Goal: Transaction & Acquisition: Purchase product/service

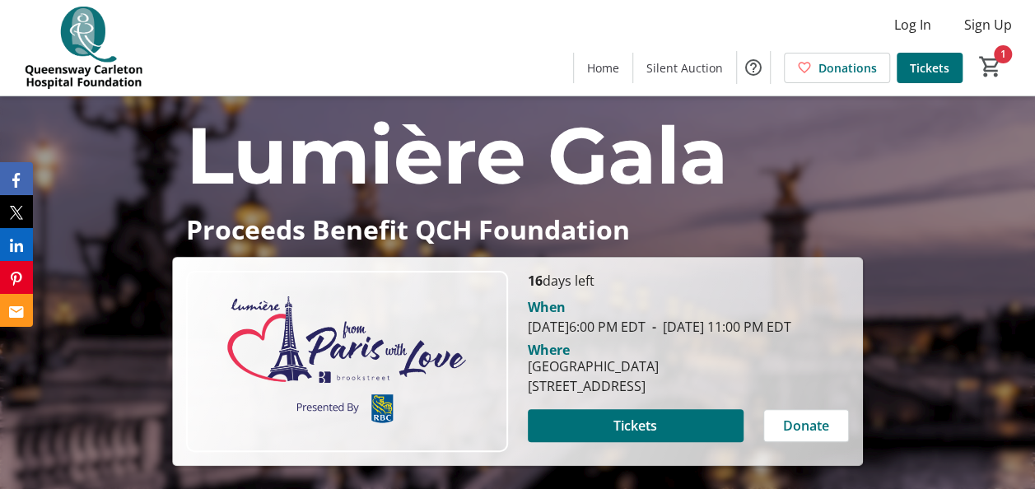
click at [929, 68] on span "Tickets" at bounding box center [930, 67] width 40 height 17
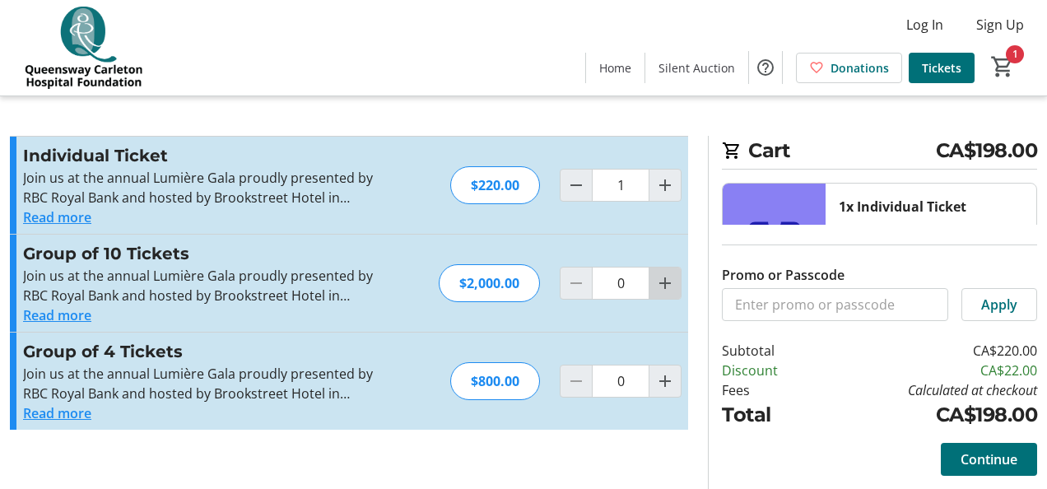
click at [661, 285] on mat-icon "Increment by one" at bounding box center [665, 283] width 20 height 20
type input "1"
click at [561, 188] on span "Decrement by one" at bounding box center [576, 185] width 31 height 31
type input "0"
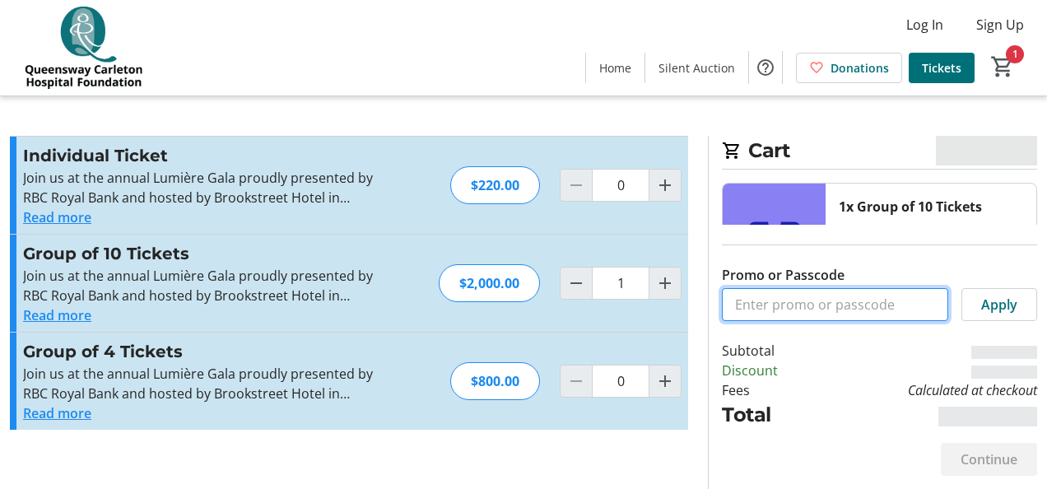
click at [848, 298] on input "Promo or Passcode" at bounding box center [835, 304] width 226 height 33
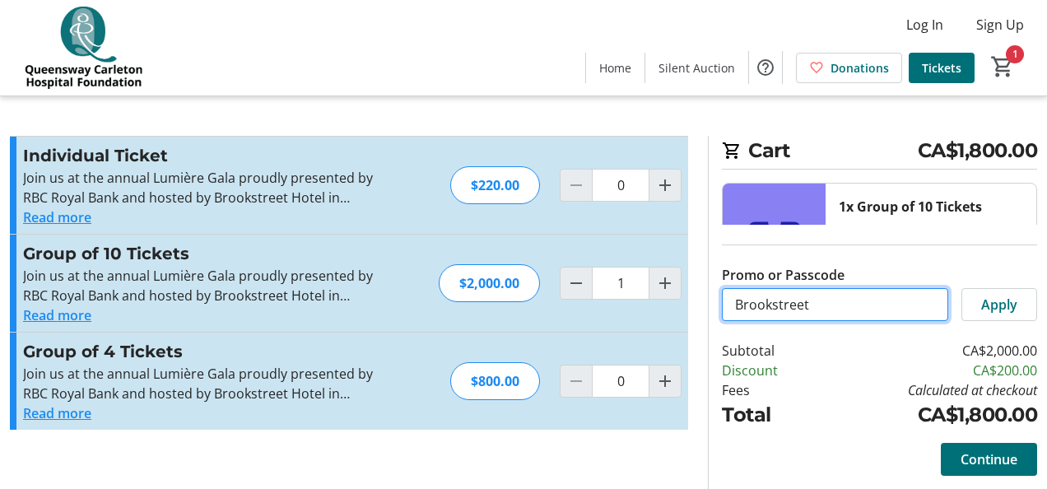
type input "Brookstreet"
click at [1009, 300] on span "Apply" at bounding box center [999, 305] width 36 height 20
click at [571, 281] on mat-icon "Decrement by one" at bounding box center [576, 283] width 20 height 20
type input "0"
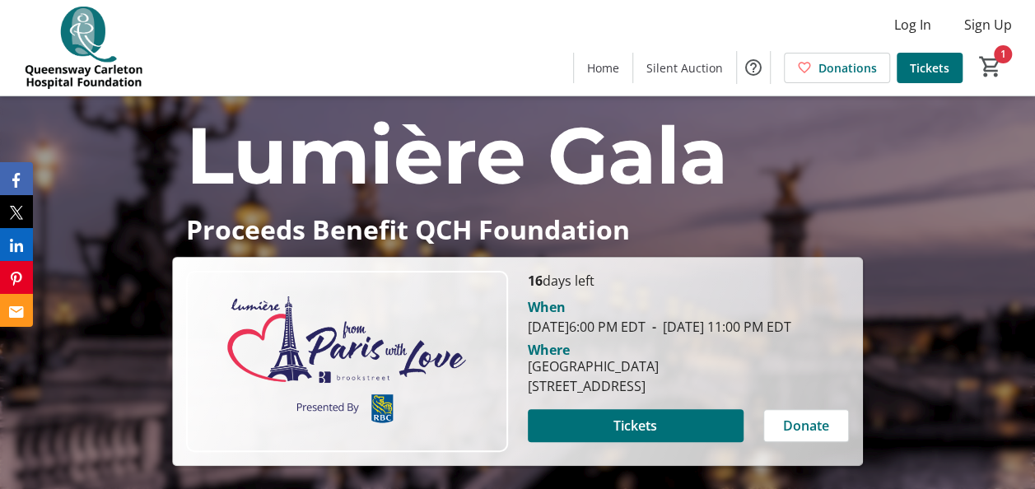
click at [933, 69] on span "Tickets" at bounding box center [930, 67] width 40 height 17
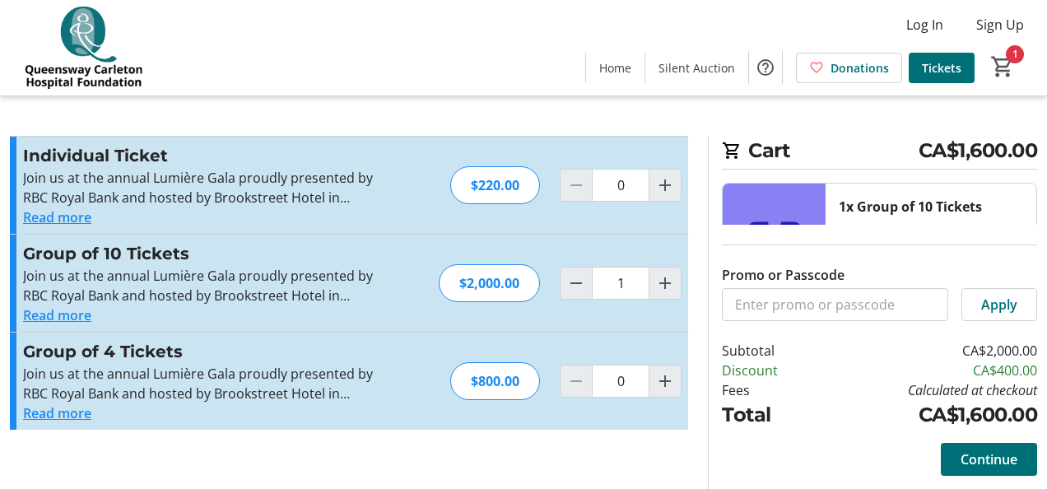
click at [659, 187] on mat-icon "Increment by one" at bounding box center [665, 185] width 20 height 20
type input "1"
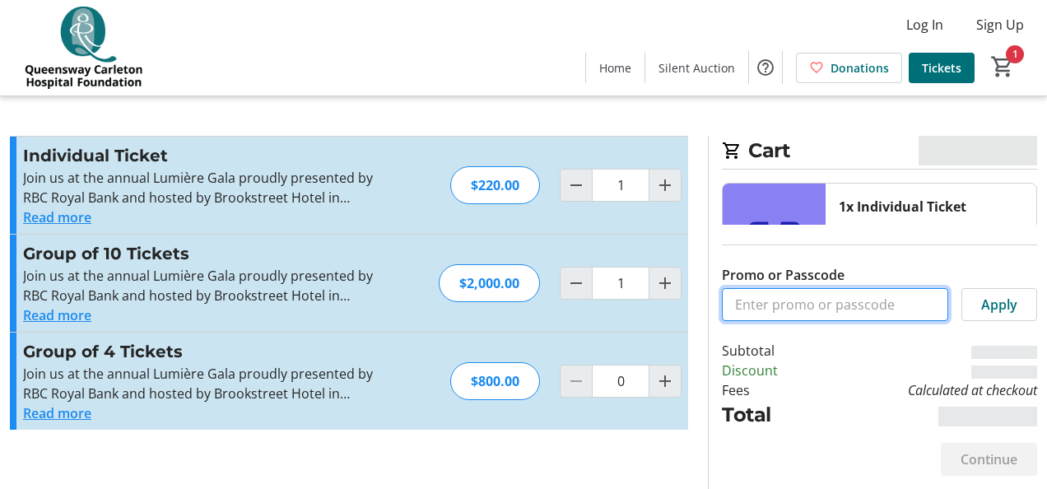
click at [824, 308] on input "Promo or Passcode" at bounding box center [835, 304] width 226 height 33
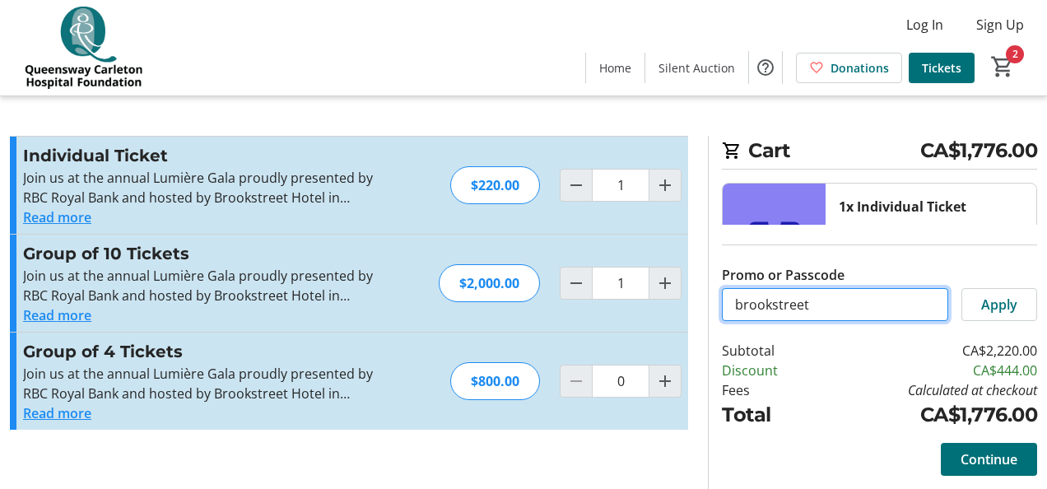
type input "brookstreet"
click at [1012, 302] on span "Apply" at bounding box center [999, 305] width 36 height 20
click at [568, 282] on mat-icon "Decrement by one" at bounding box center [576, 283] width 20 height 20
type input "0"
click at [571, 189] on mat-icon "Decrement by one" at bounding box center [576, 185] width 20 height 20
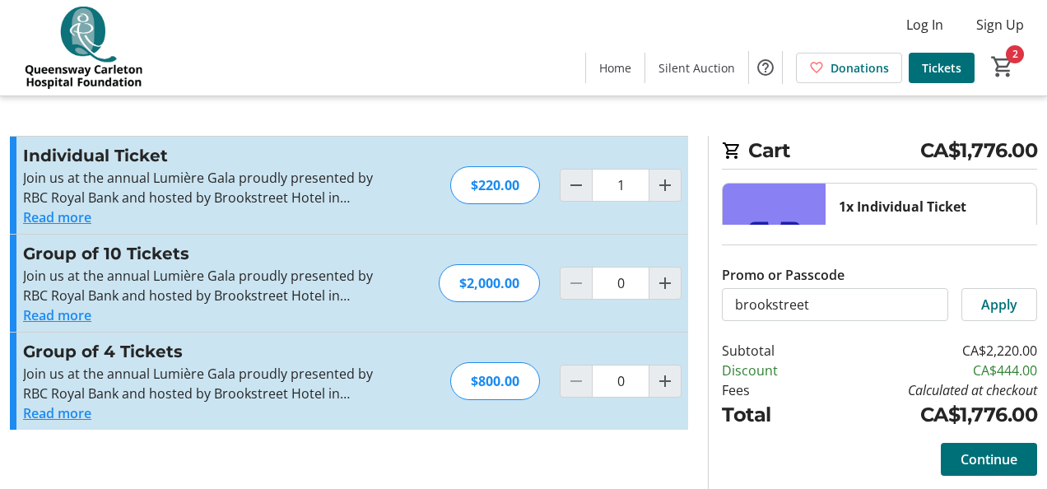
type input "0"
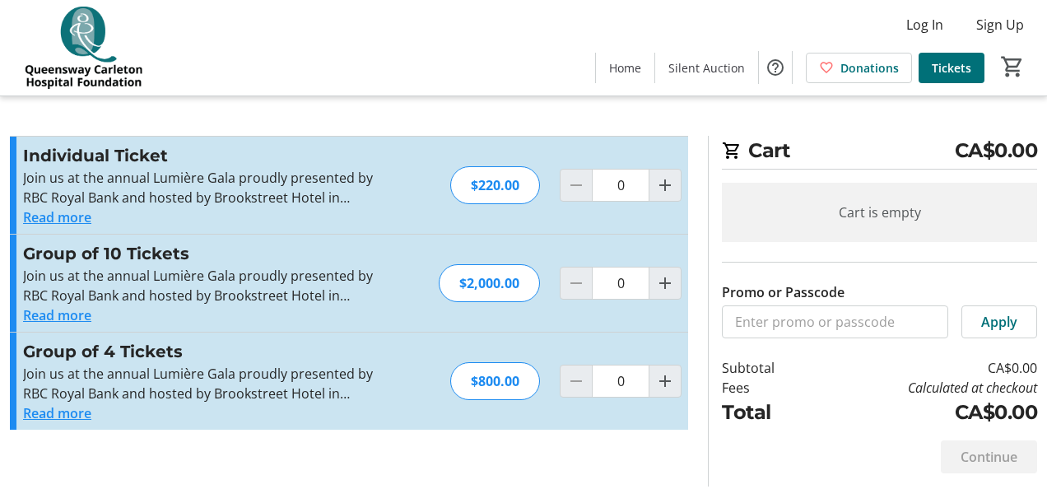
click at [665, 280] on mat-icon "Increment by one" at bounding box center [665, 283] width 20 height 20
type input "1"
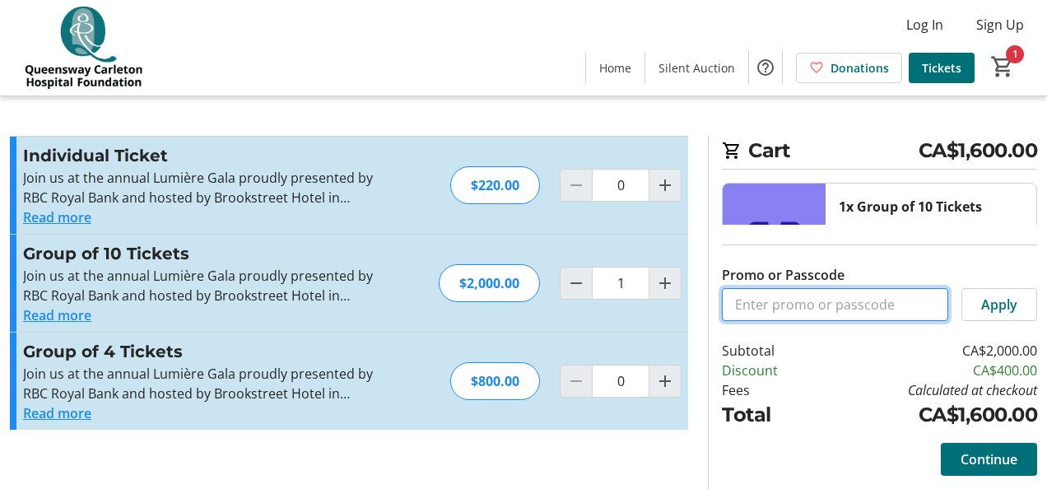
click at [812, 311] on input "Promo or Passcode" at bounding box center [835, 304] width 226 height 33
type input "brookstreet"
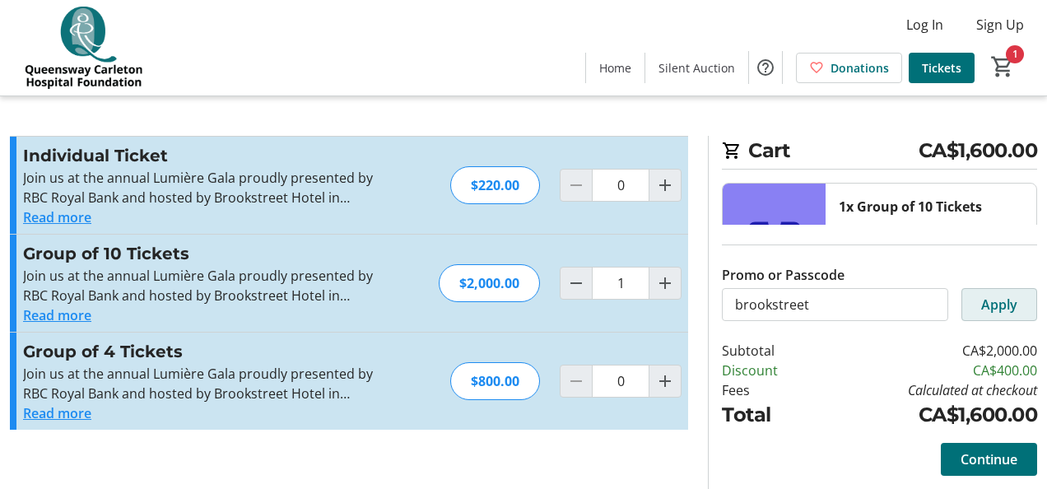
click at [1021, 308] on span at bounding box center [999, 305] width 74 height 40
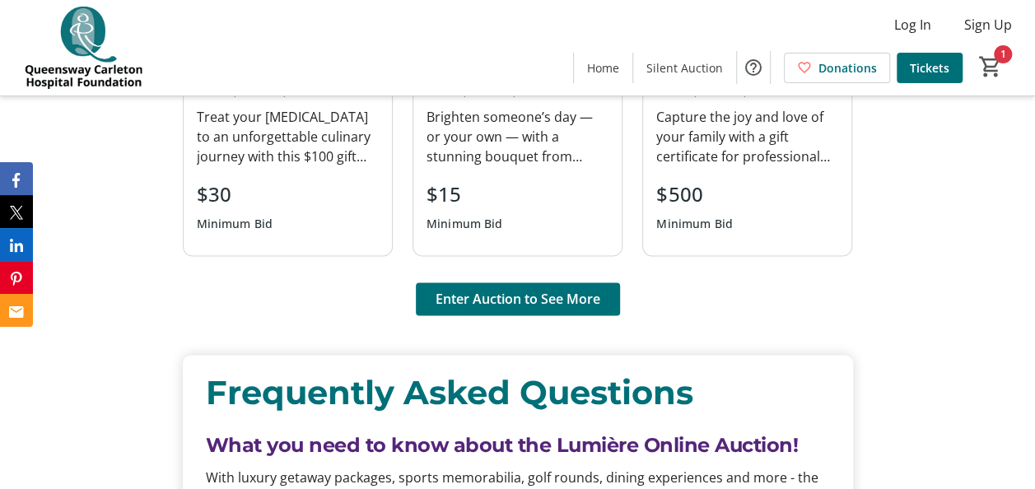
scroll to position [1073, 0]
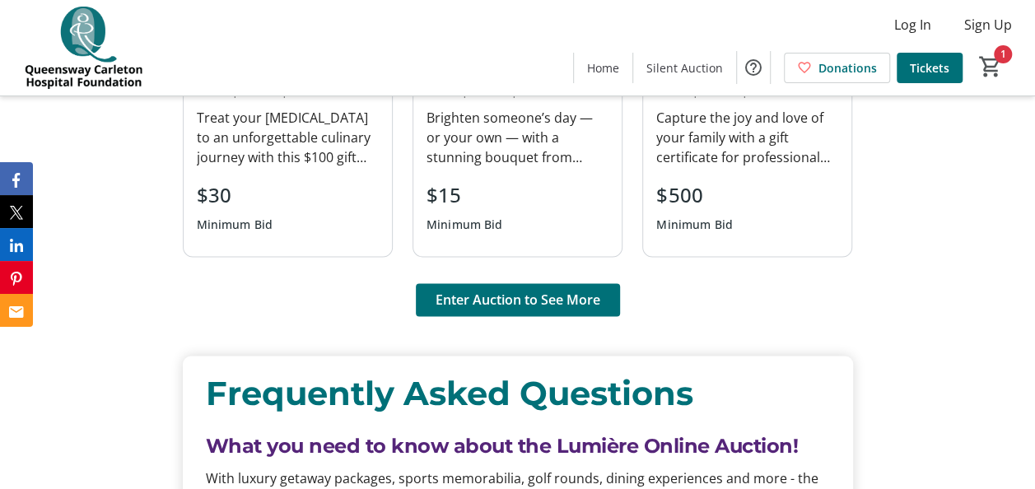
click at [556, 308] on span "Enter Auction to See More" at bounding box center [517, 300] width 165 height 20
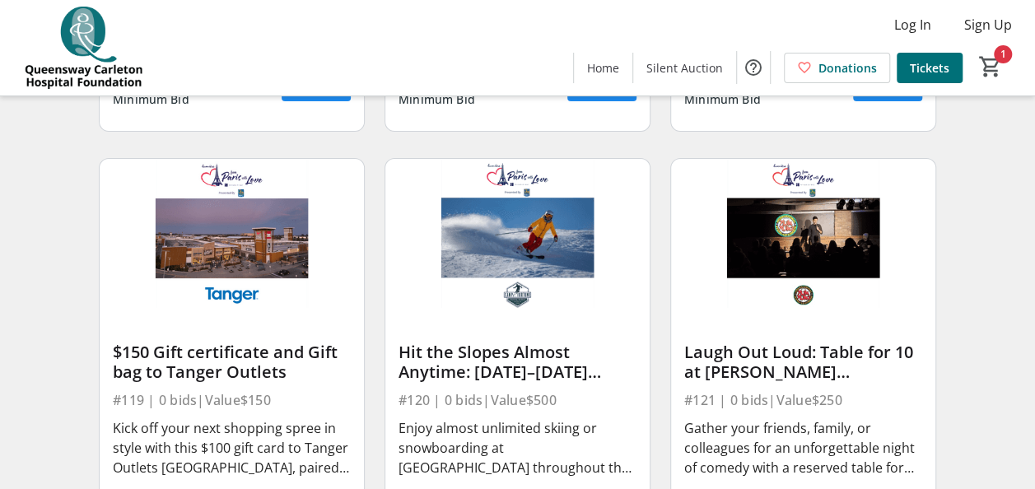
scroll to position [2697, 0]
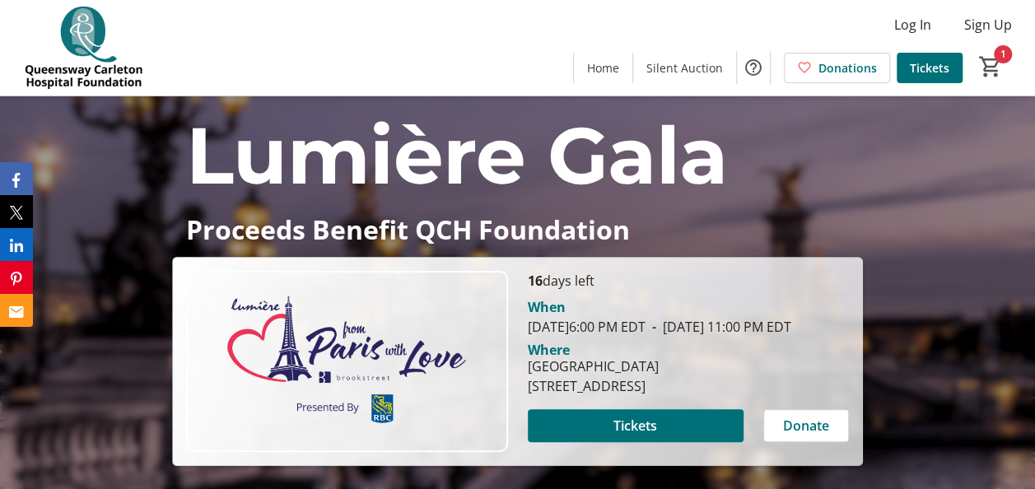
click at [680, 62] on span "Silent Auction" at bounding box center [684, 67] width 77 height 17
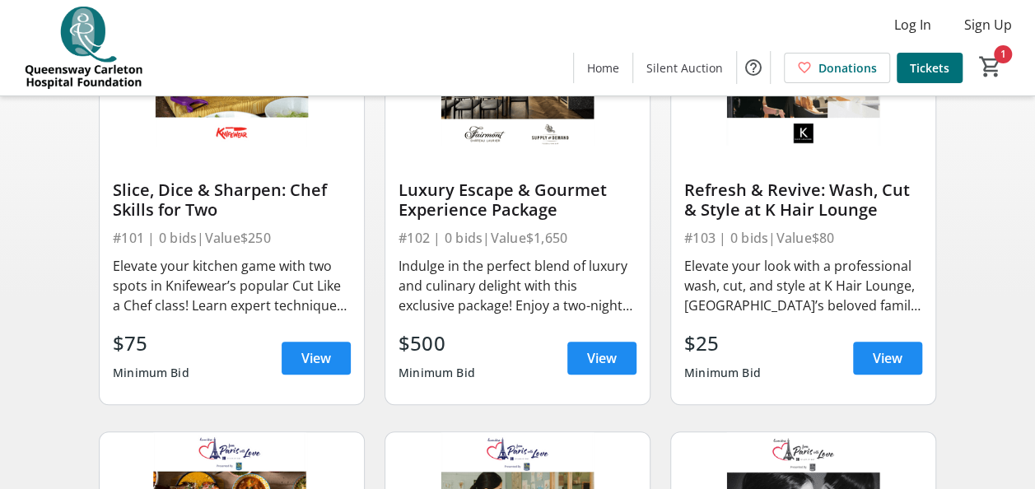
scroll to position [252, 0]
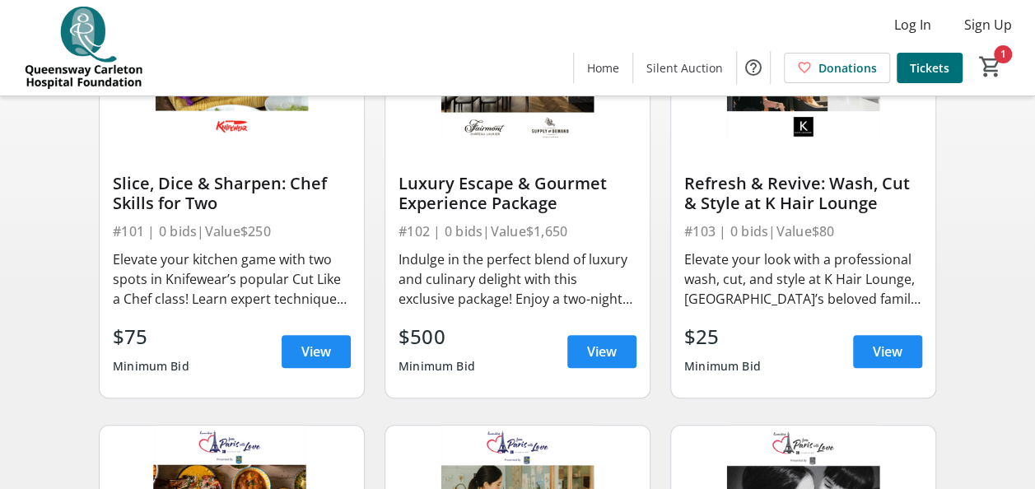
click at [316, 355] on span "View" at bounding box center [316, 352] width 30 height 20
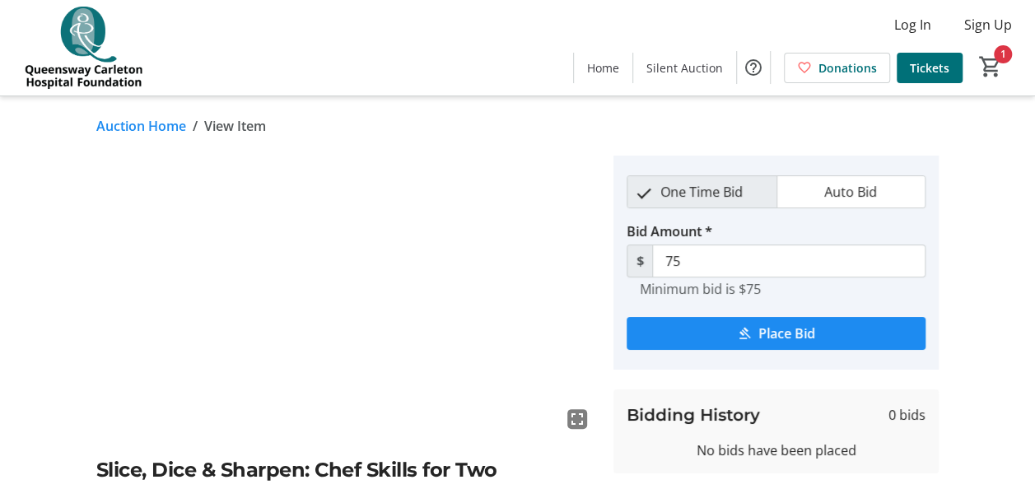
click at [142, 122] on link "Auction Home" at bounding box center [141, 126] width 90 height 20
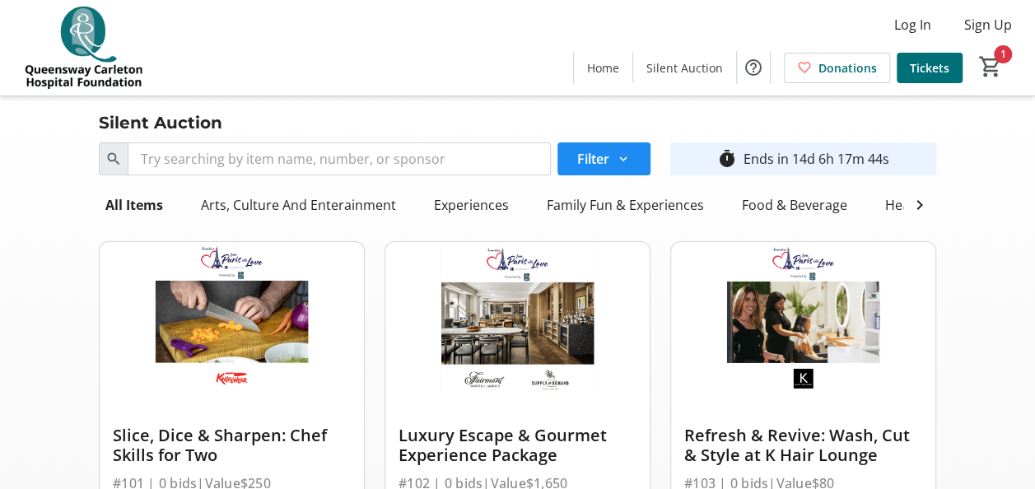
click at [613, 68] on span "Home" at bounding box center [603, 67] width 32 height 17
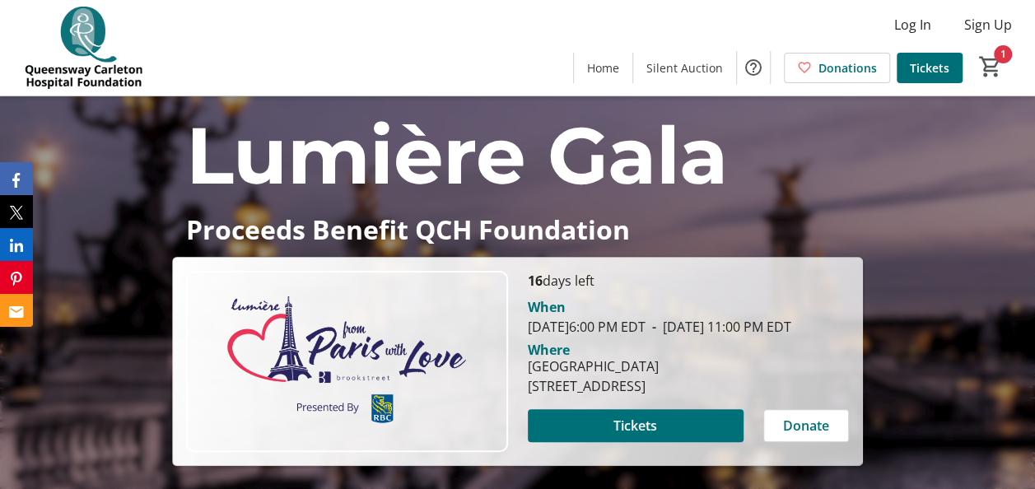
click at [695, 74] on span "Silent Auction" at bounding box center [684, 67] width 77 height 17
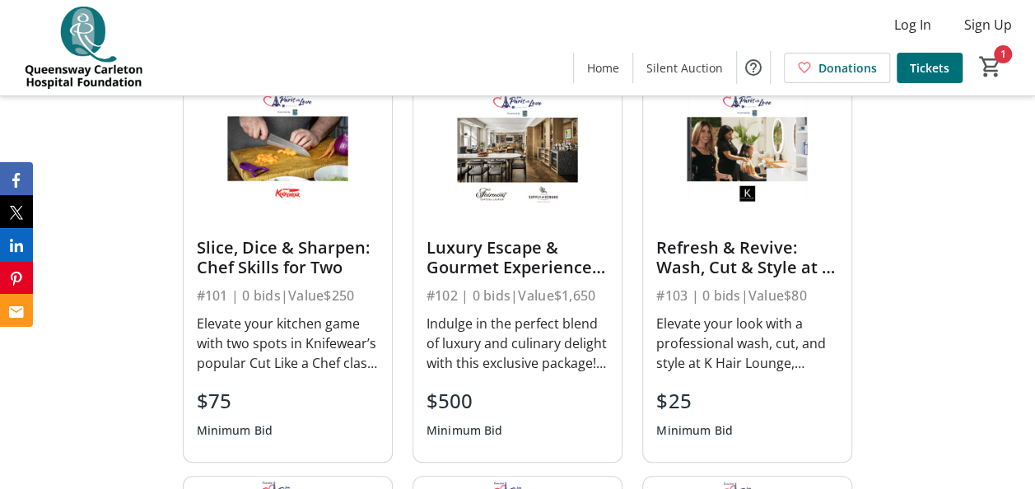
scroll to position [478, 0]
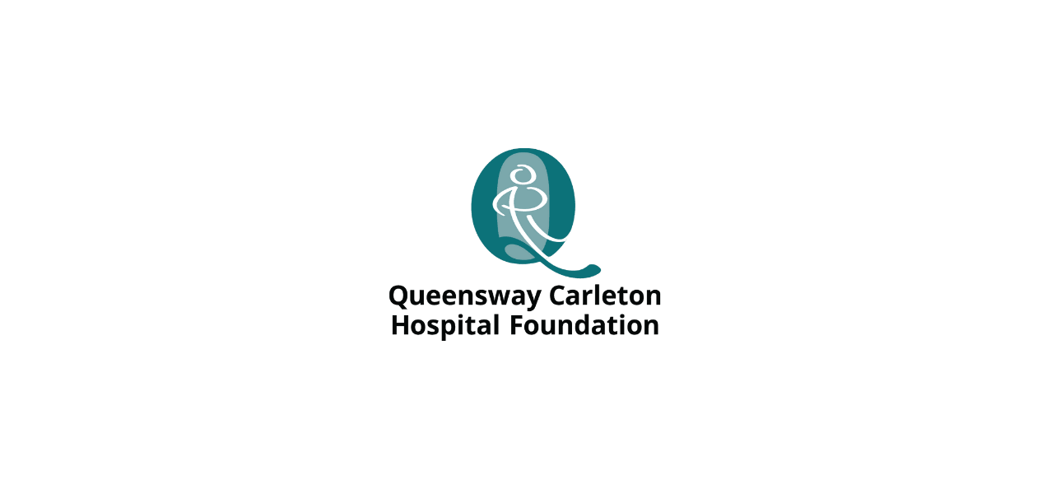
click at [792, 267] on div at bounding box center [523, 244] width 1047 height 489
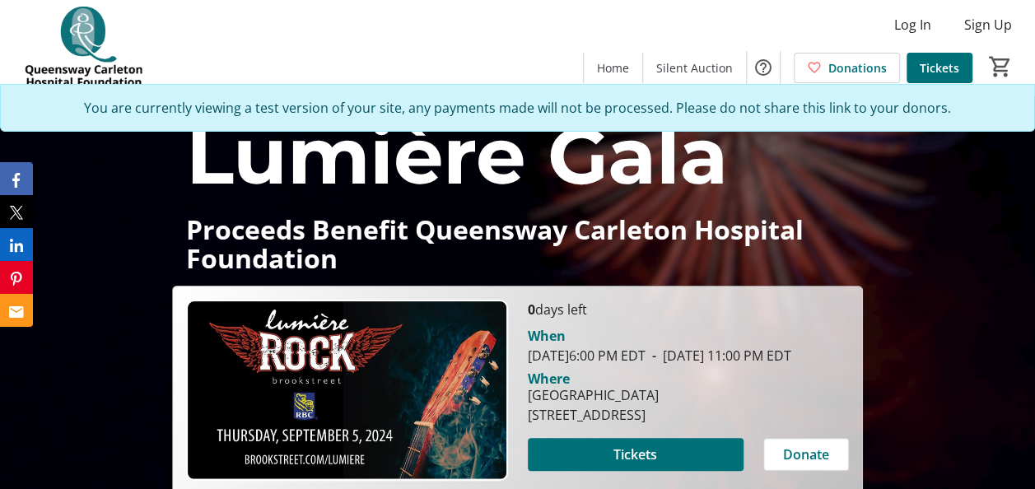
click at [705, 69] on span "Silent Auction" at bounding box center [694, 67] width 77 height 17
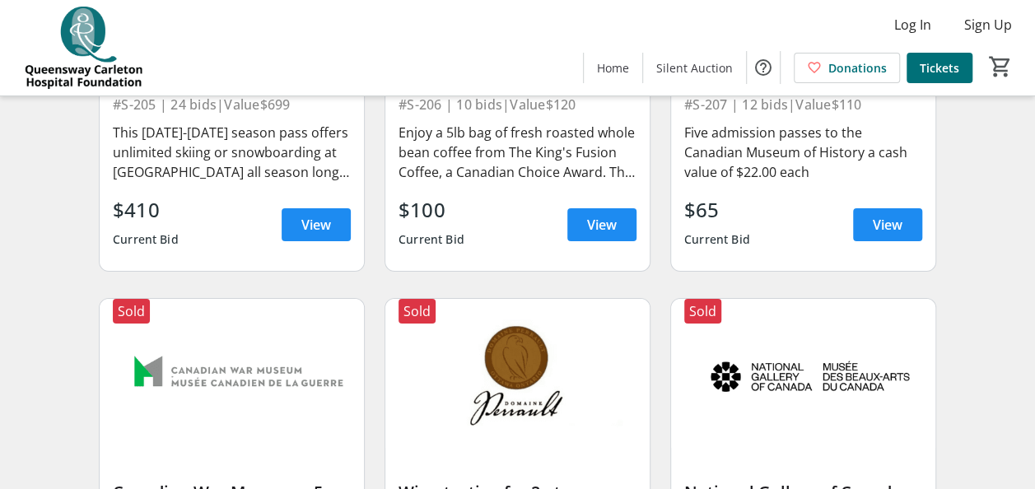
scroll to position [2462, 0]
